Goal: Information Seeking & Learning: Find specific page/section

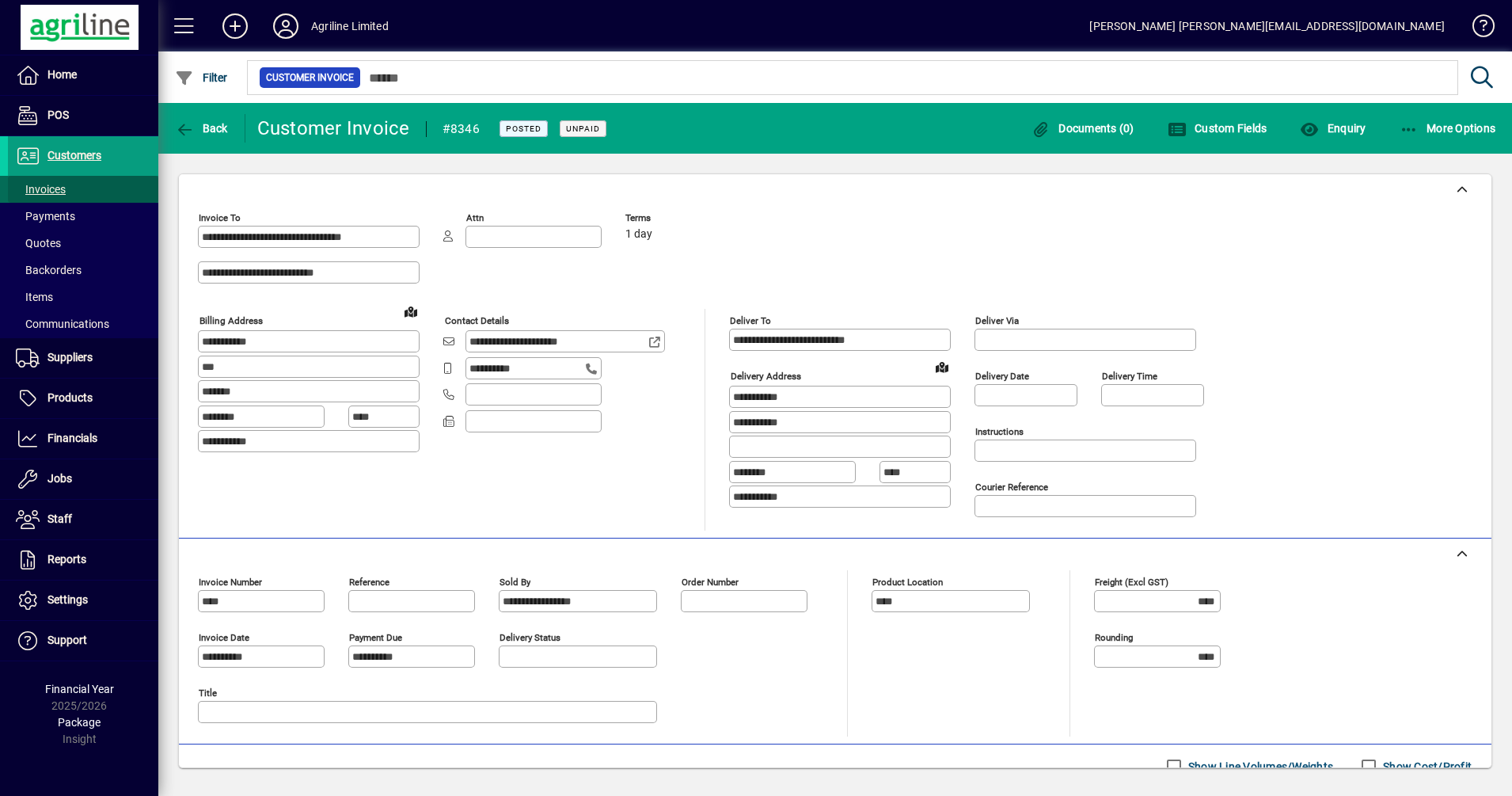
click at [40, 191] on span "Invoices" at bounding box center [41, 189] width 49 height 13
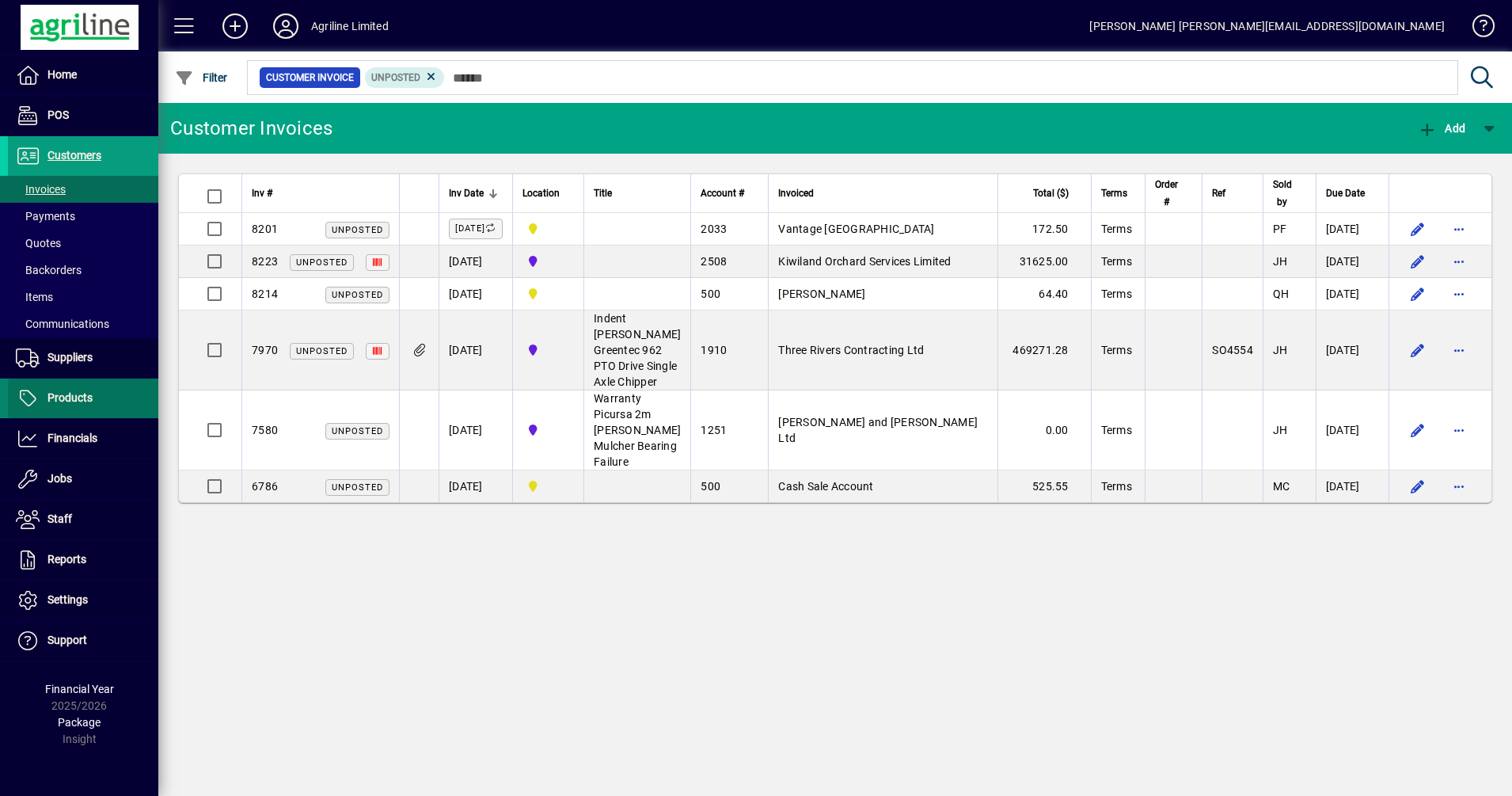
click at [77, 390] on span "Products" at bounding box center [50, 398] width 84 height 19
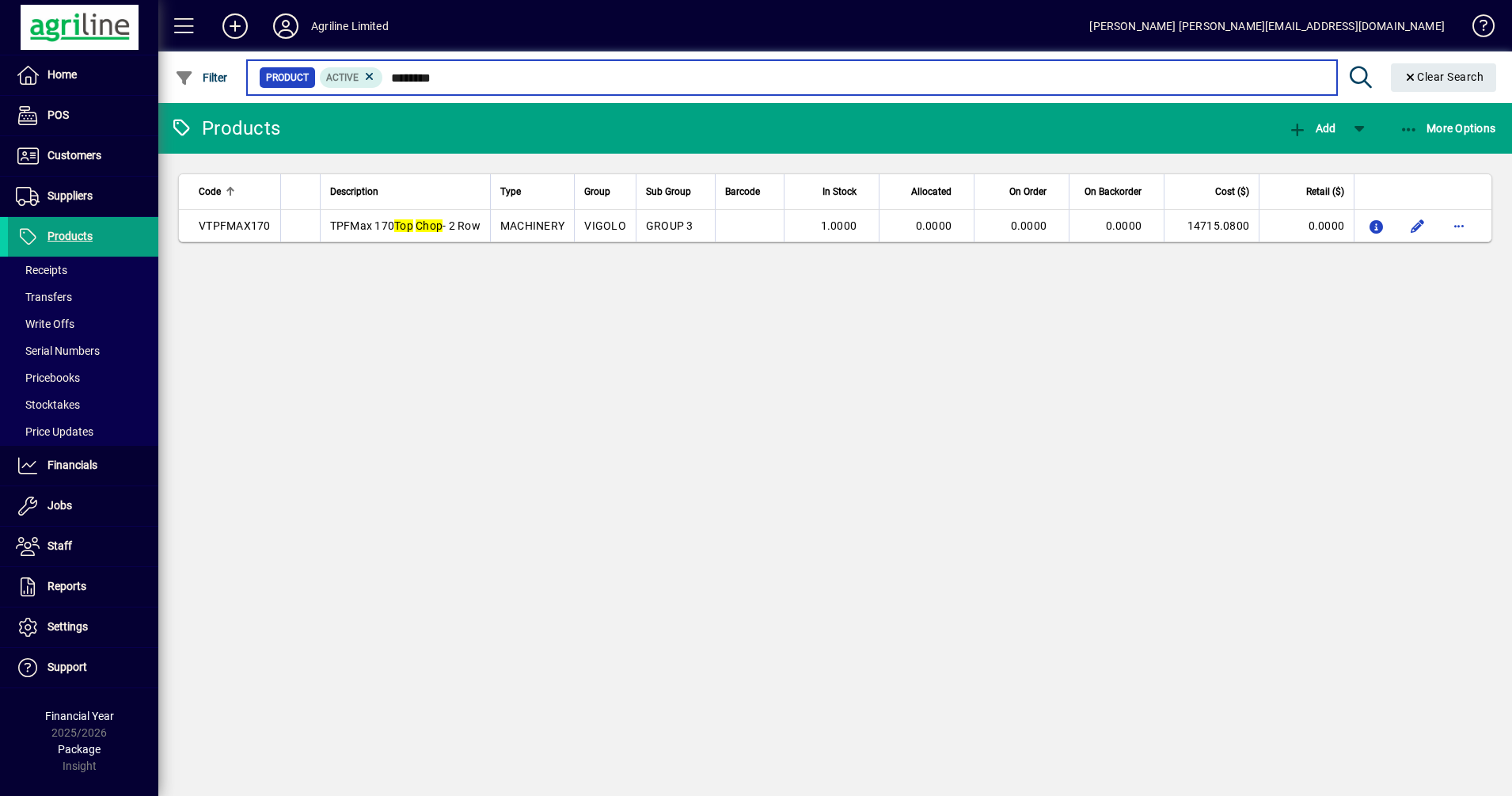
type input "********"
